Goal: Find contact information: Find contact information

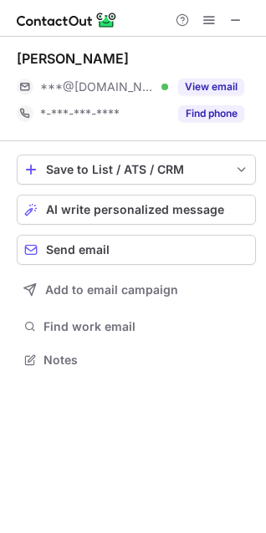
scroll to position [348, 266]
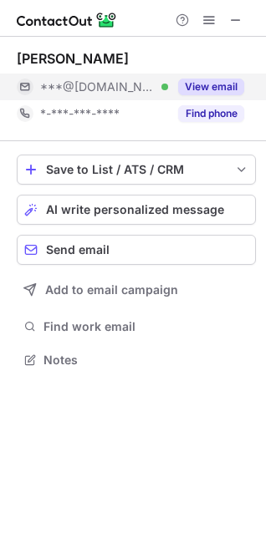
click at [200, 86] on button "View email" at bounding box center [211, 87] width 66 height 17
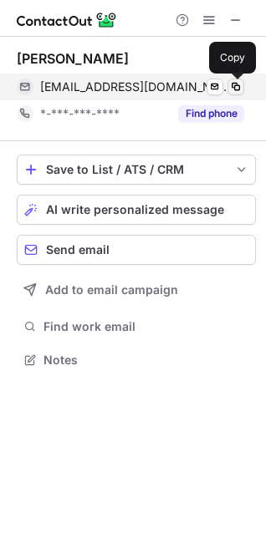
click at [236, 85] on span at bounding box center [235, 86] width 13 height 13
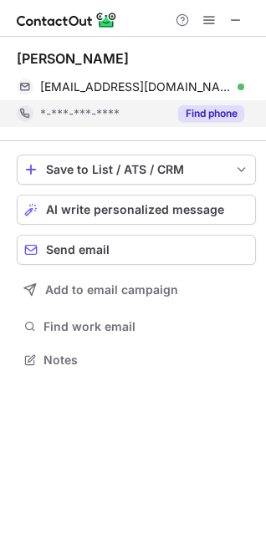
click at [196, 122] on div "Find phone" at bounding box center [206, 113] width 76 height 27
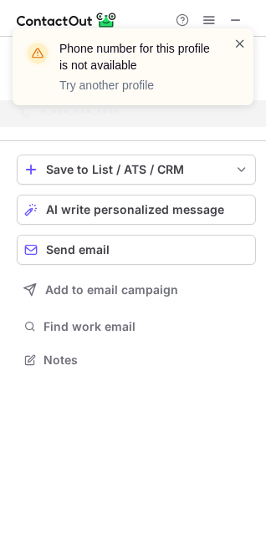
click at [240, 38] on span at bounding box center [239, 43] width 13 height 17
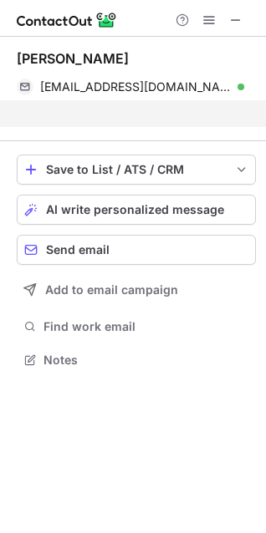
scroll to position [321, 266]
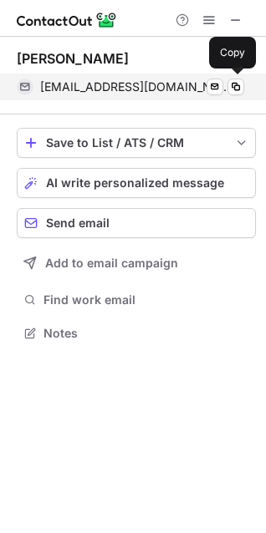
click at [228, 78] on div "kushalgoyal22102001@gmail.com Verified Send email Copy" at bounding box center [130, 87] width 227 height 27
click at [167, 88] on span "kushalgoyal22102001@gmail.com" at bounding box center [135, 86] width 191 height 15
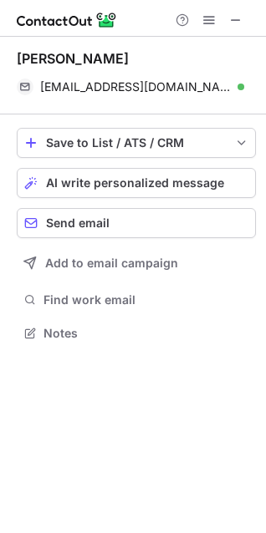
scroll to position [298, 266]
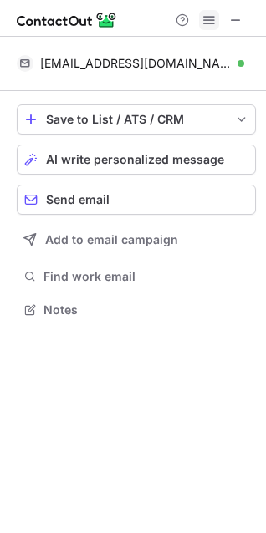
click at [213, 15] on span at bounding box center [208, 19] width 13 height 13
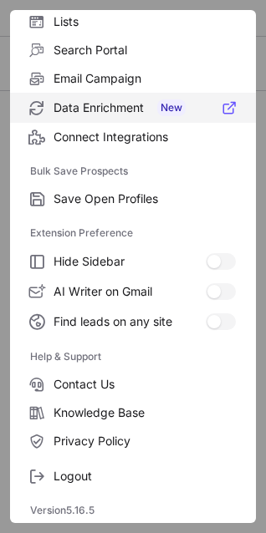
scroll to position [162, 0]
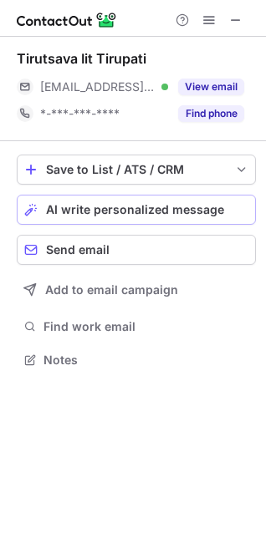
scroll to position [348, 266]
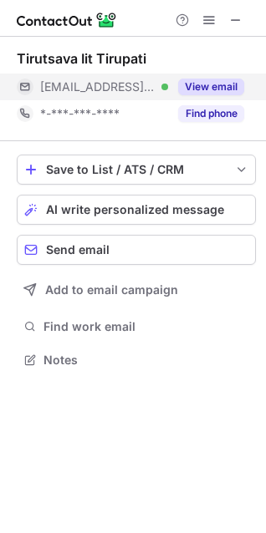
click at [220, 85] on button "View email" at bounding box center [211, 87] width 66 height 17
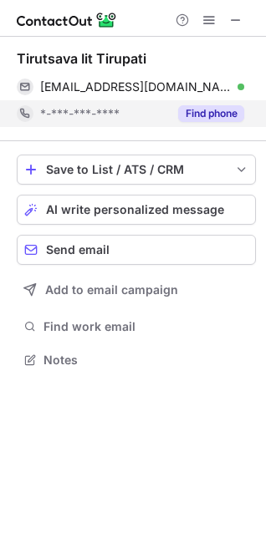
scroll to position [324, 266]
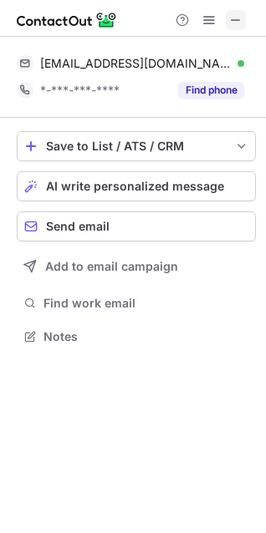
click at [237, 27] on span at bounding box center [235, 19] width 13 height 13
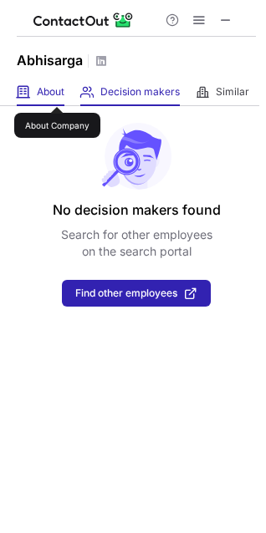
click at [57, 92] on span "About" at bounding box center [51, 91] width 28 height 13
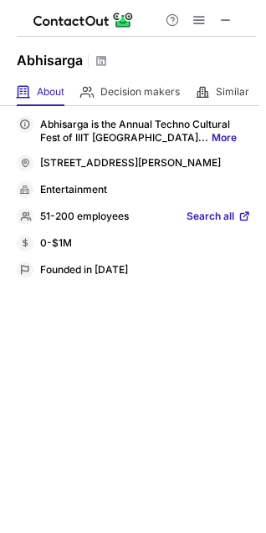
click at [213, 76] on div "Abhisarga" at bounding box center [133, 58] width 266 height 42
click at [206, 104] on div "Similar Similar Companies" at bounding box center [223, 93] width 54 height 28
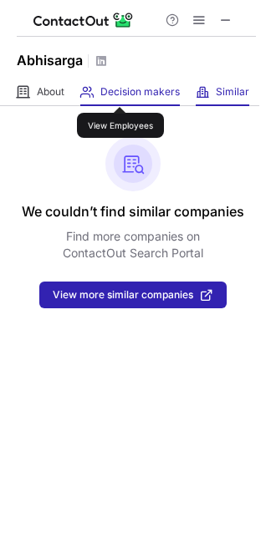
click at [120, 92] on span "Decision makers" at bounding box center [139, 91] width 79 height 13
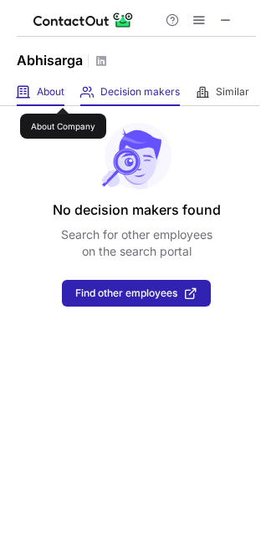
click at [63, 93] on span "About" at bounding box center [51, 91] width 28 height 13
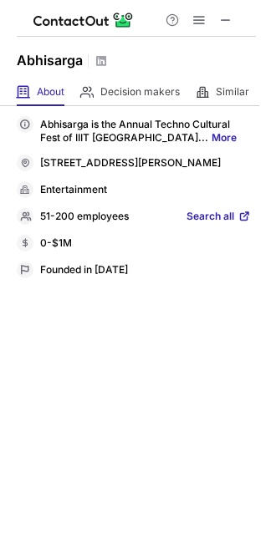
click at [105, 45] on div "Abhisarga" at bounding box center [133, 58] width 266 height 42
click at [227, 18] on span at bounding box center [225, 19] width 13 height 13
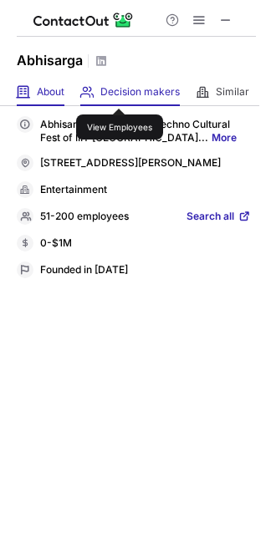
click at [120, 94] on span "Decision makers" at bounding box center [139, 91] width 79 height 13
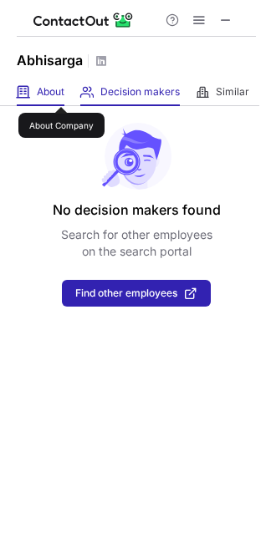
click at [61, 92] on span "About" at bounding box center [51, 91] width 28 height 13
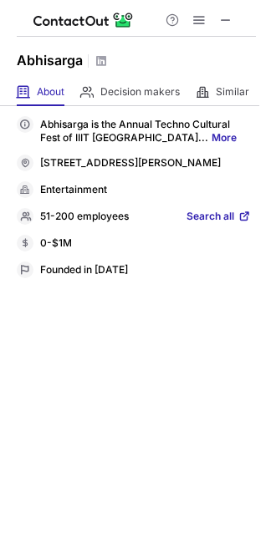
click at [123, 130] on p "Abhisarga is the Annual Techno Cultural Fest of IIIT Sri City... More" at bounding box center [145, 131] width 211 height 27
click at [136, 137] on p "Abhisarga is the Annual Techno Cultural Fest of IIIT Sri City... More" at bounding box center [145, 131] width 211 height 27
click at [196, 22] on span at bounding box center [198, 19] width 13 height 13
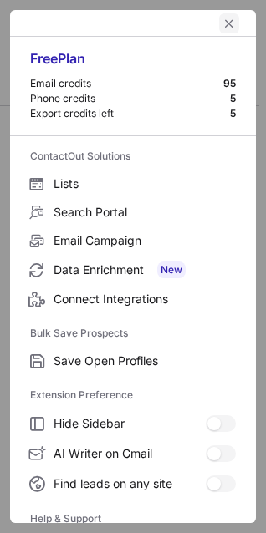
click at [222, 18] on span "left-button" at bounding box center [228, 23] width 13 height 13
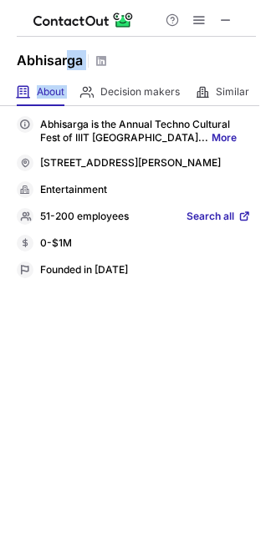
drag, startPoint x: 99, startPoint y: 89, endPoint x: 66, endPoint y: 68, distance: 39.2
click at [66, 68] on div "Help & Support Abhisarga About About Company Decision makers View Employees Sim…" at bounding box center [133, 266] width 266 height 533
click at [66, 68] on h1 "Abhisarga" at bounding box center [50, 60] width 66 height 20
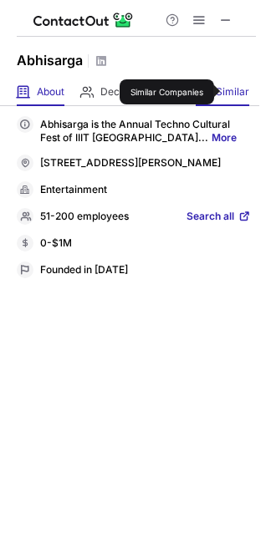
click at [227, 92] on span "Similar" at bounding box center [232, 91] width 33 height 13
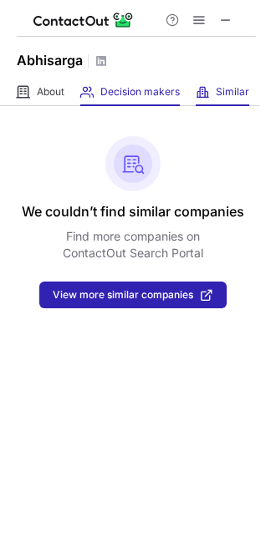
click at [154, 99] on div "Decision makers View Employees" at bounding box center [129, 93] width 99 height 28
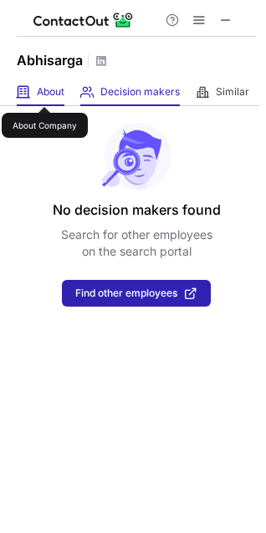
click at [44, 92] on span "About" at bounding box center [51, 91] width 28 height 13
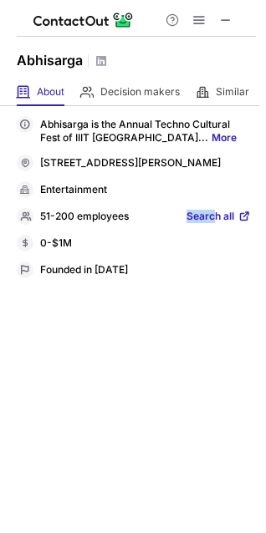
drag, startPoint x: 132, startPoint y: 216, endPoint x: 215, endPoint y: 219, distance: 82.8
click at [215, 219] on div "Abhisarga is the Annual Techno Cultural Fest of IIIT Sri City... More Descripti…" at bounding box center [134, 197] width 234 height 162
click at [215, 219] on div "51-200 employees Search all" at bounding box center [134, 216] width 234 height 17
click at [220, 225] on span "Search all" at bounding box center [210, 217] width 48 height 15
